Goal: Information Seeking & Learning: Find specific fact

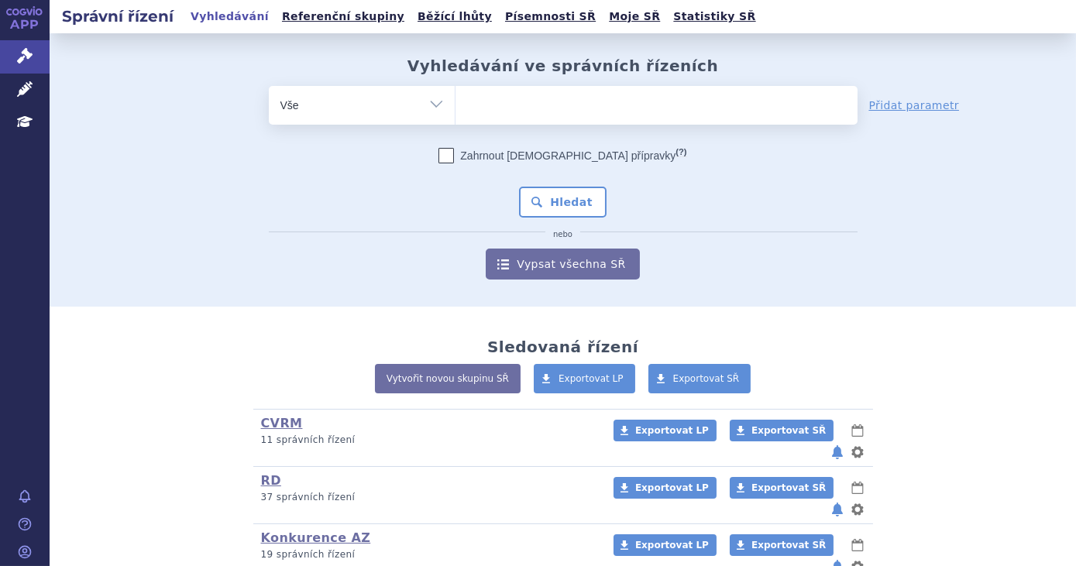
click at [489, 112] on ul at bounding box center [656, 102] width 402 height 33
click at [455, 112] on select at bounding box center [455, 104] width 1 height 39
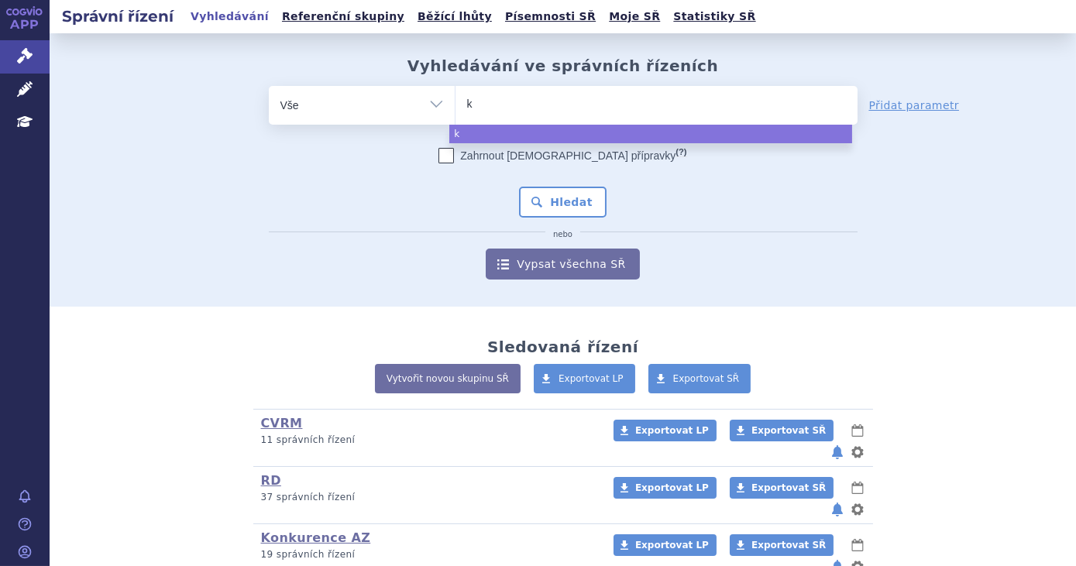
type input "ke"
type input "keyt"
type input "keytrud"
type input "[MEDICAL_DATA]"
select select "[MEDICAL_DATA]"
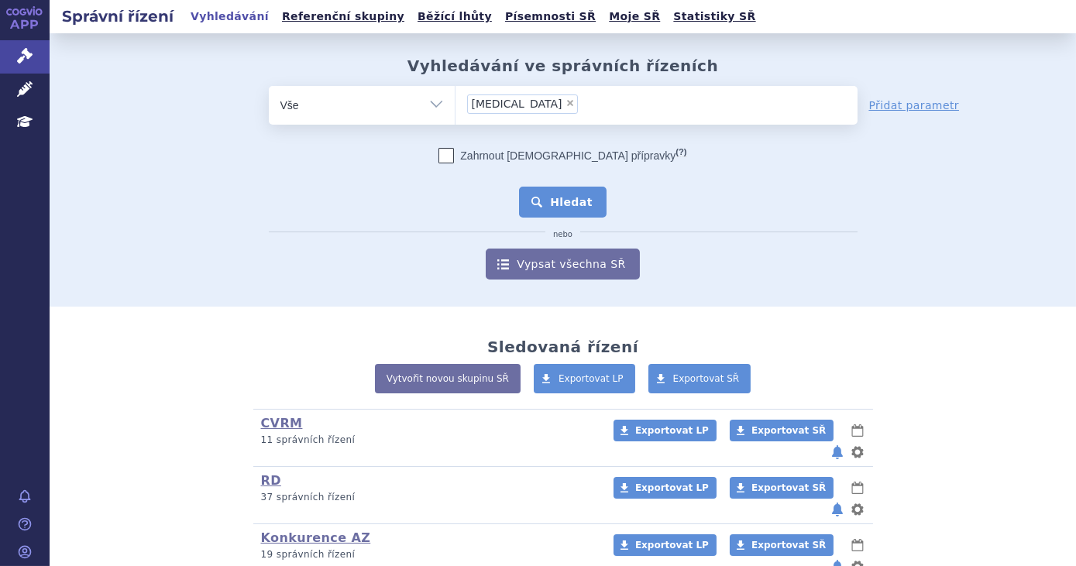
click at [563, 206] on button "Hledat" at bounding box center [563, 202] width 88 height 31
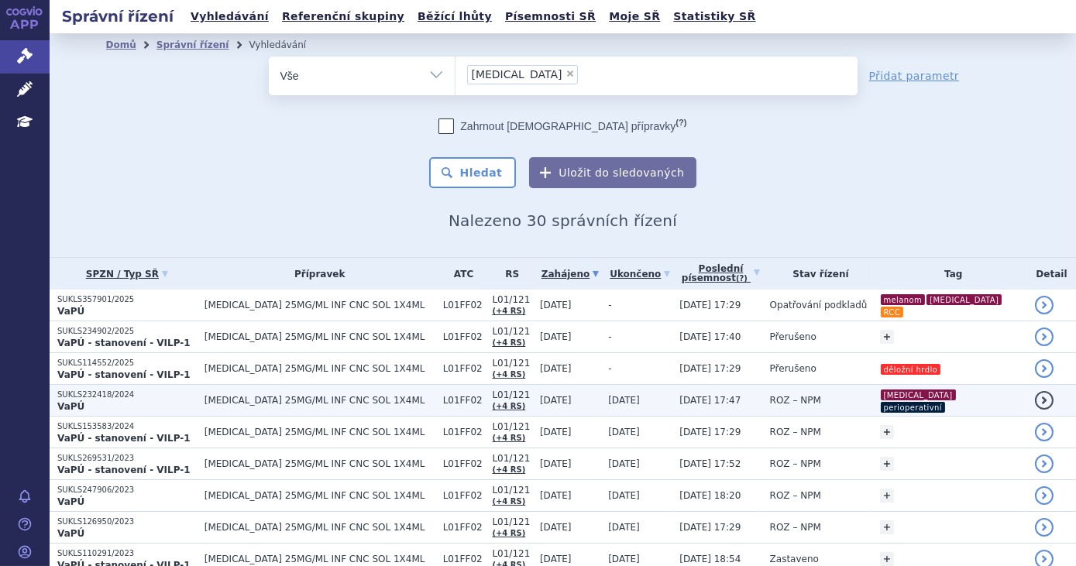
click at [674, 400] on td "15.08.2025 17:47" at bounding box center [717, 401] width 90 height 32
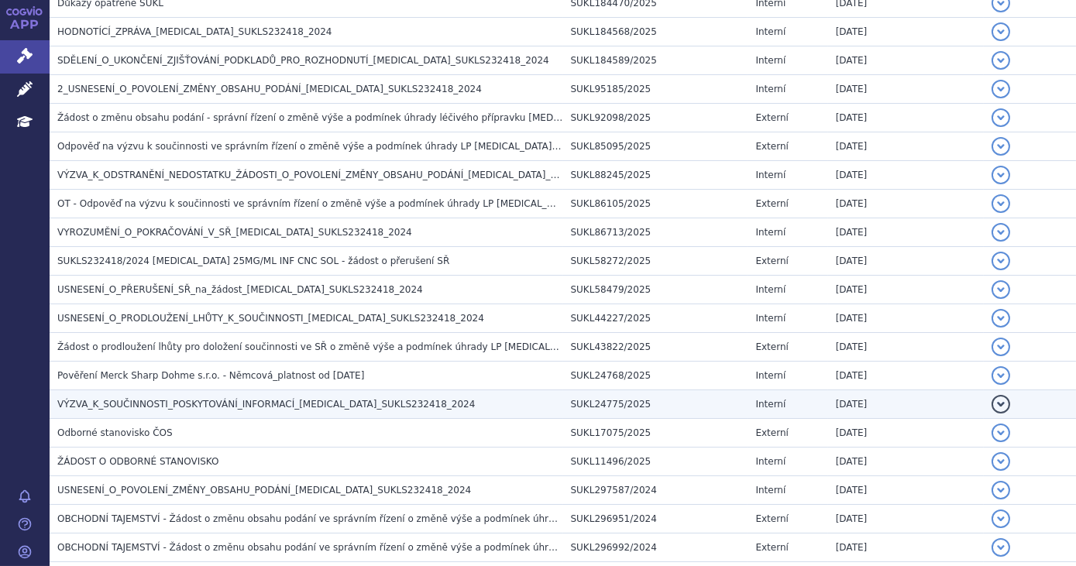
scroll to position [1128, 0]
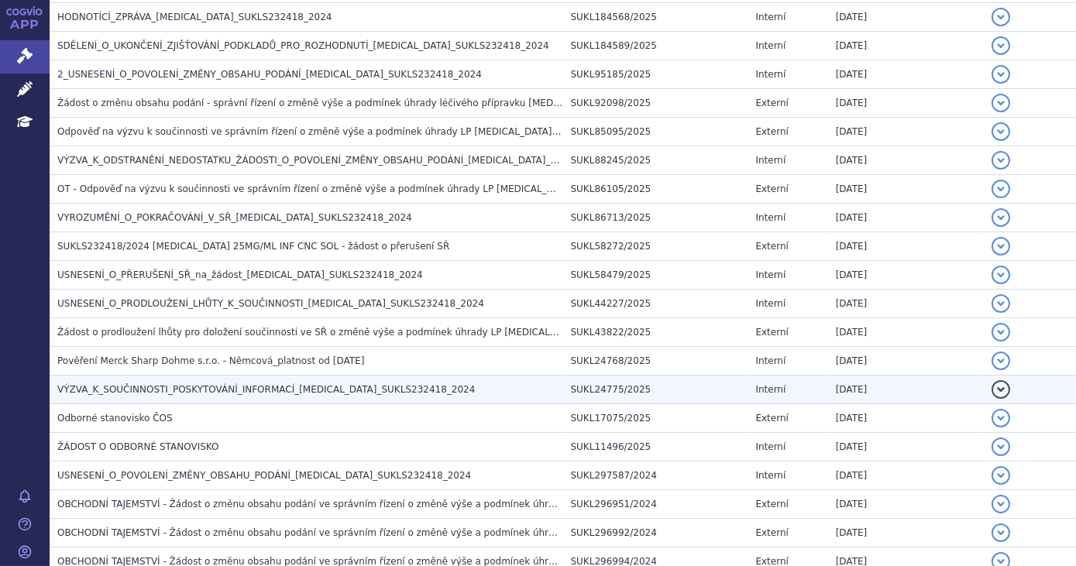
click at [222, 384] on span "VÝZVA_K_SOUČINNOSTI_POSKYTOVÁNÍ_INFORMACÍ_KEYTRUDA_SUKLS232418_2024" at bounding box center [265, 389] width 417 height 11
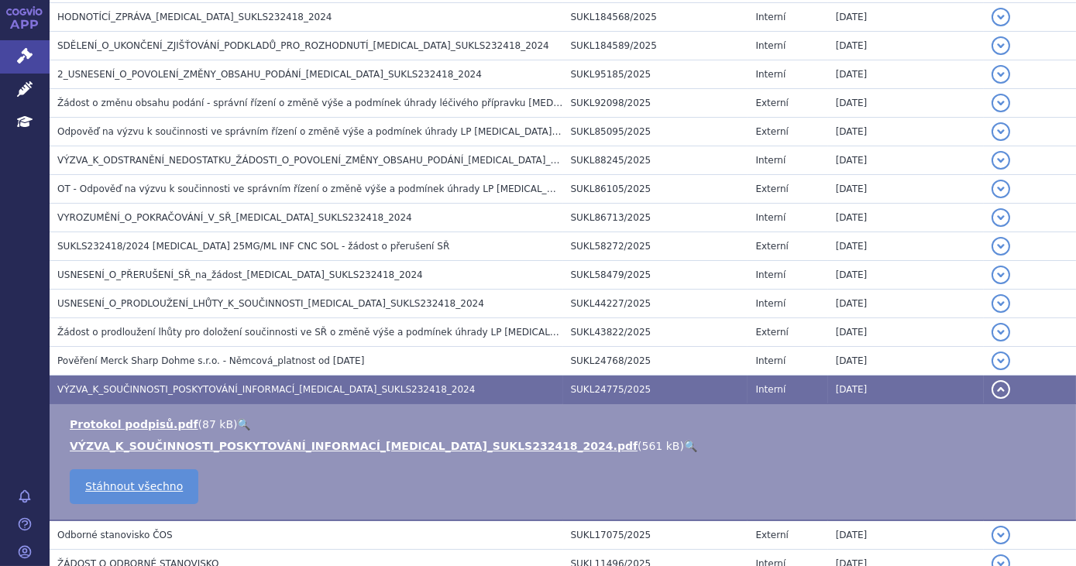
click at [684, 440] on link "🔍" at bounding box center [690, 446] width 13 height 12
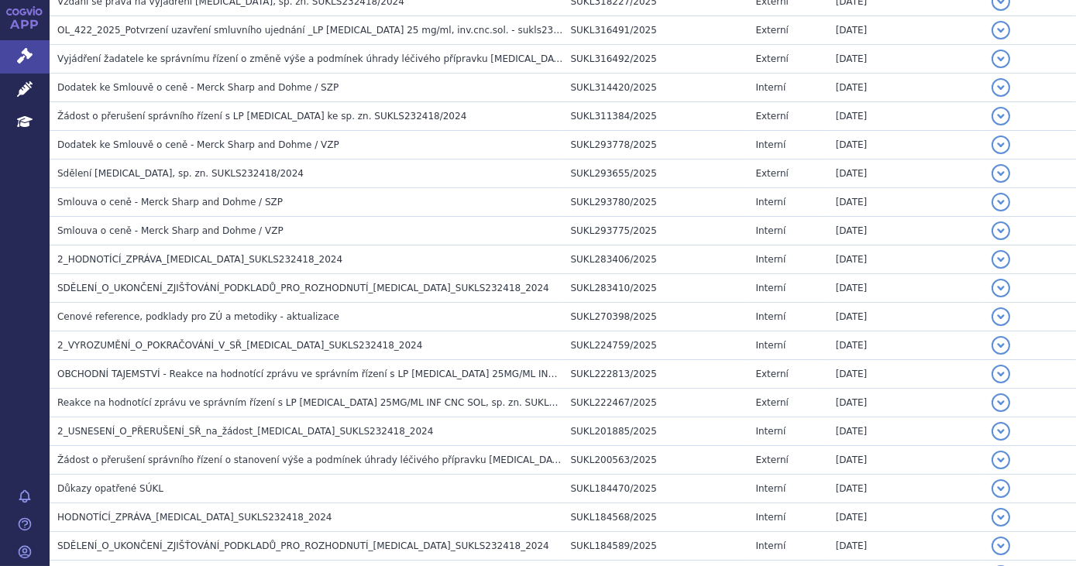
scroll to position [0, 0]
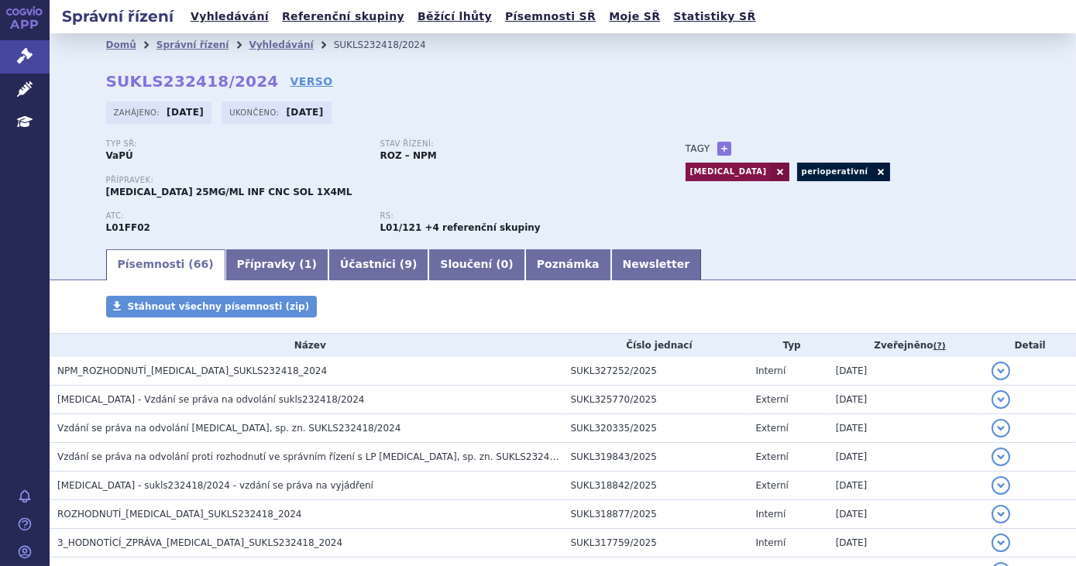
drag, startPoint x: 246, startPoint y: 82, endPoint x: 96, endPoint y: 82, distance: 149.5
click at [96, 82] on div "Domů Správní řízení Vyhledávání SUKLS232418/2024 SUKLS232418/2024 VERSO Zahájen…" at bounding box center [563, 152] width 976 height 191
click at [106, 77] on strong "SUKLS232418/2024" at bounding box center [192, 81] width 173 height 19
click at [93, 81] on div "Domů Správní řízení Vyhledávání SUKLS232418/2024 SUKLS232418/2024 VERSO Zahájen…" at bounding box center [563, 152] width 976 height 191
drag, startPoint x: 101, startPoint y: 84, endPoint x: 242, endPoint y: 87, distance: 141.0
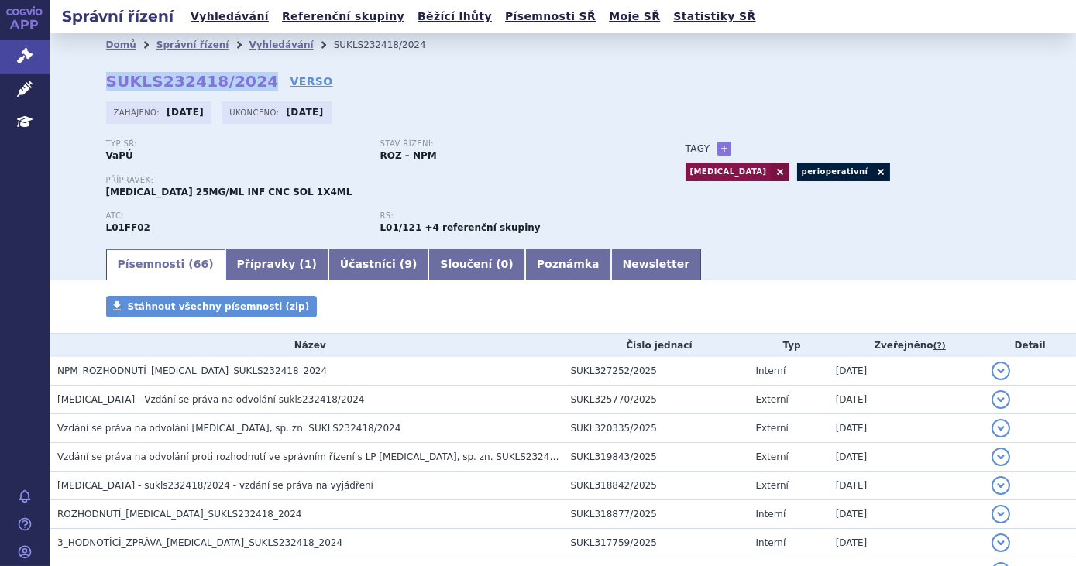
click at [242, 87] on strong "SUKLS232418/2024" at bounding box center [192, 81] width 173 height 19
copy strong "SUKLS232418/2024"
click at [40, 57] on link "Správní řízení" at bounding box center [25, 56] width 50 height 33
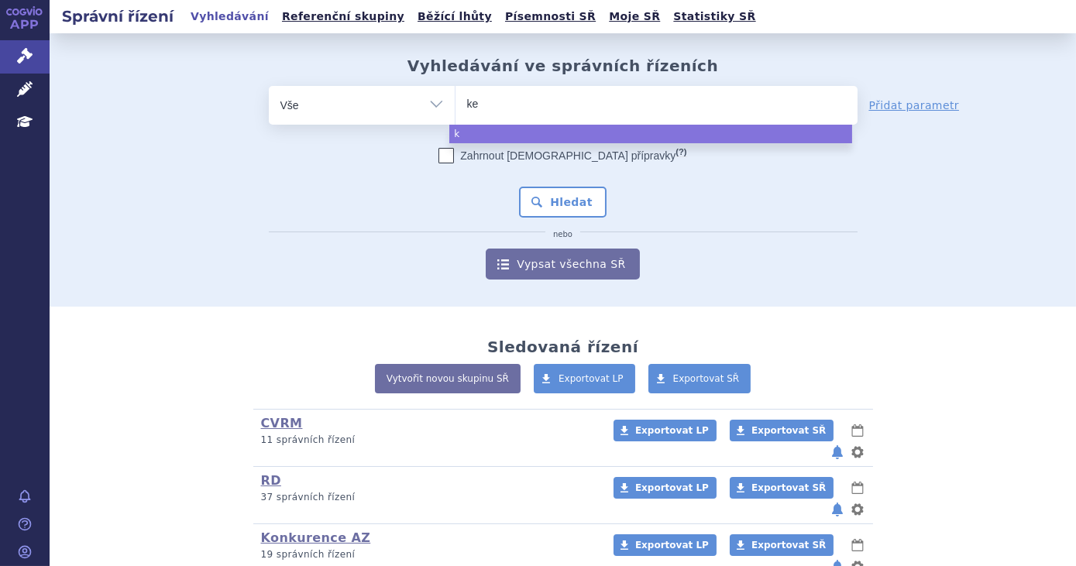
type input "key"
type input "keytr"
type input "keytrud"
type input "[MEDICAL_DATA]"
select select "[MEDICAL_DATA]"
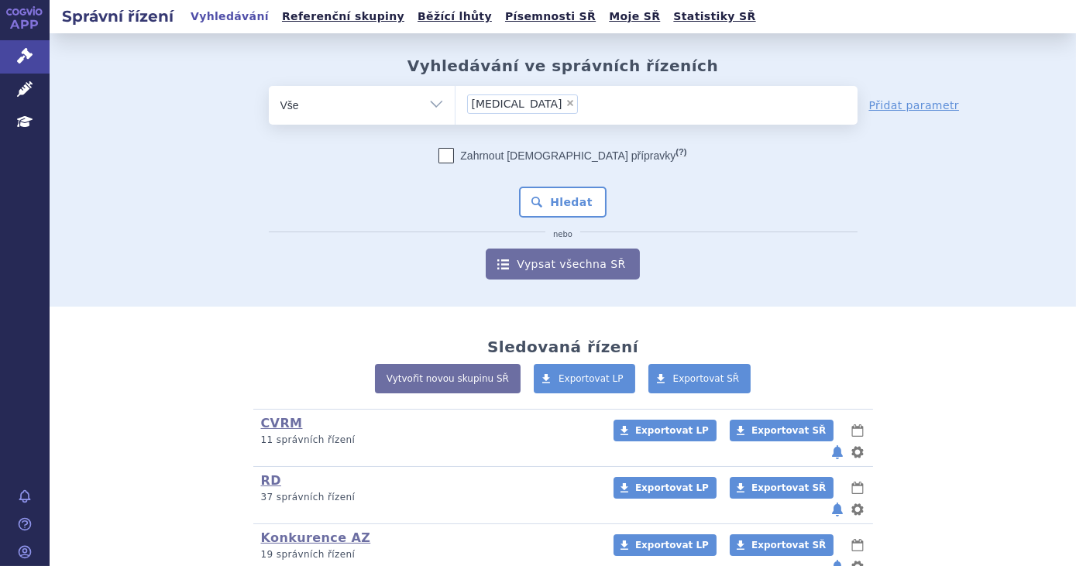
click at [568, 186] on div "Zahrnout bratrské přípravky (?) * Pozor, hledání dle vyhledávacího parametru In…" at bounding box center [563, 214] width 589 height 132
click at [568, 196] on button "Hledat" at bounding box center [563, 202] width 88 height 31
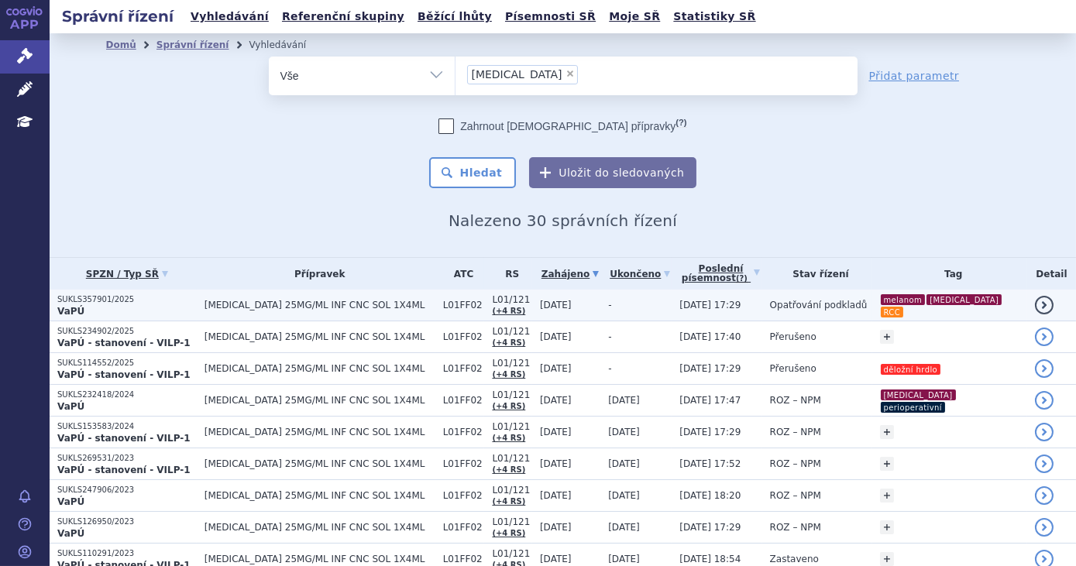
click at [508, 296] on span "L01/121" at bounding box center [512, 299] width 40 height 11
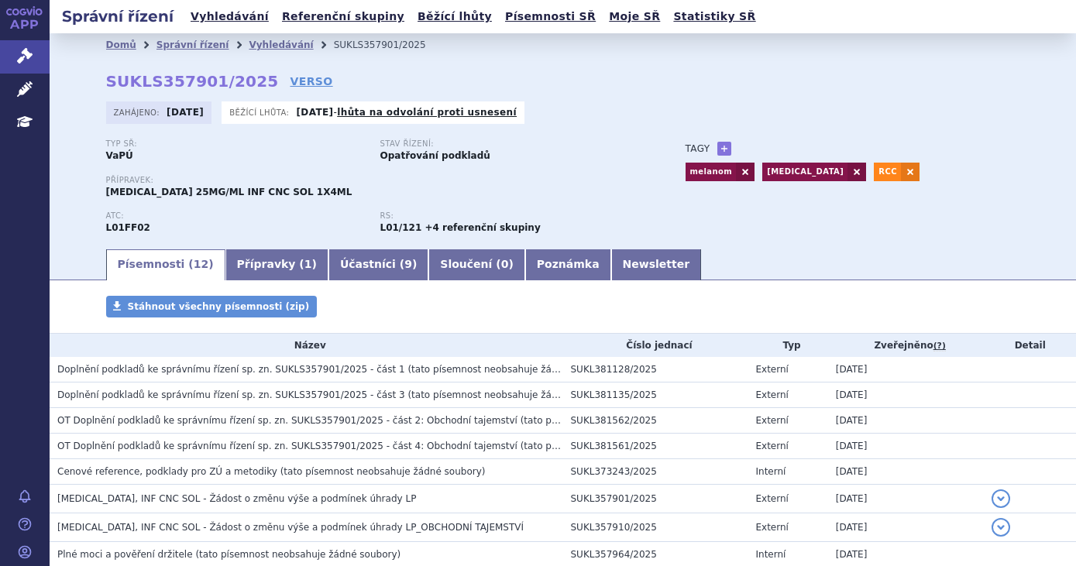
click at [229, 81] on div "Domů Správní řízení Vyhledávání SUKLS357901/2025 SUKLS357901/2025 VERSO Zahájen…" at bounding box center [563, 152] width 976 height 191
click at [106, 88] on strong "SUKLS357901/2025" at bounding box center [192, 81] width 173 height 19
drag, startPoint x: 98, startPoint y: 84, endPoint x: 242, endPoint y: 90, distance: 144.2
click at [242, 90] on div "Domů Správní řízení Vyhledávání SUKLS357901/2025 SUKLS357901/2025 VERSO Zahájen…" at bounding box center [563, 152] width 976 height 191
copy strong "SUKLS357901/2025"
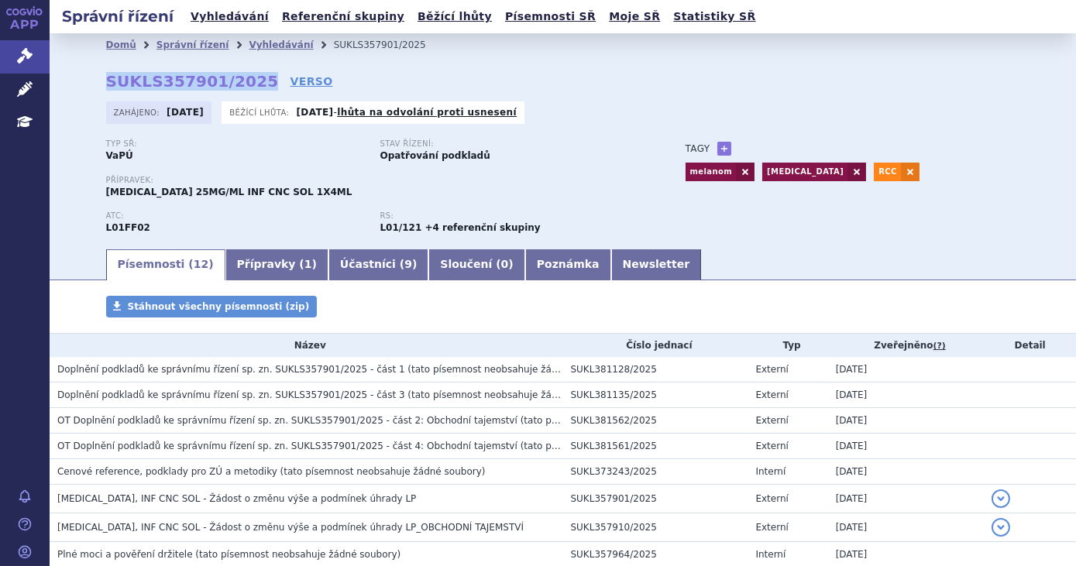
click at [66, 76] on div "Domů Správní řízení Vyhledávání SUKLS357901/2025 SUKLS357901/2025 VERSO Zahájen…" at bounding box center [563, 140] width 1026 height 214
drag, startPoint x: 101, startPoint y: 82, endPoint x: 242, endPoint y: 81, distance: 140.2
click at [242, 81] on strong "SUKLS357901/2025" at bounding box center [192, 81] width 173 height 19
copy strong "SUKLS357901/2025"
